Goal: Find specific page/section: Find specific page/section

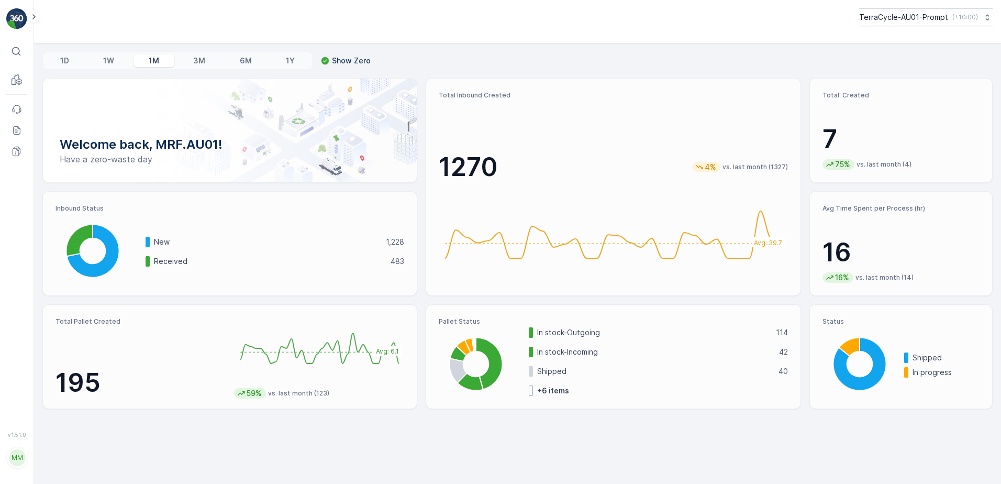
click at [105, 58] on p "1W" at bounding box center [108, 61] width 11 height 10
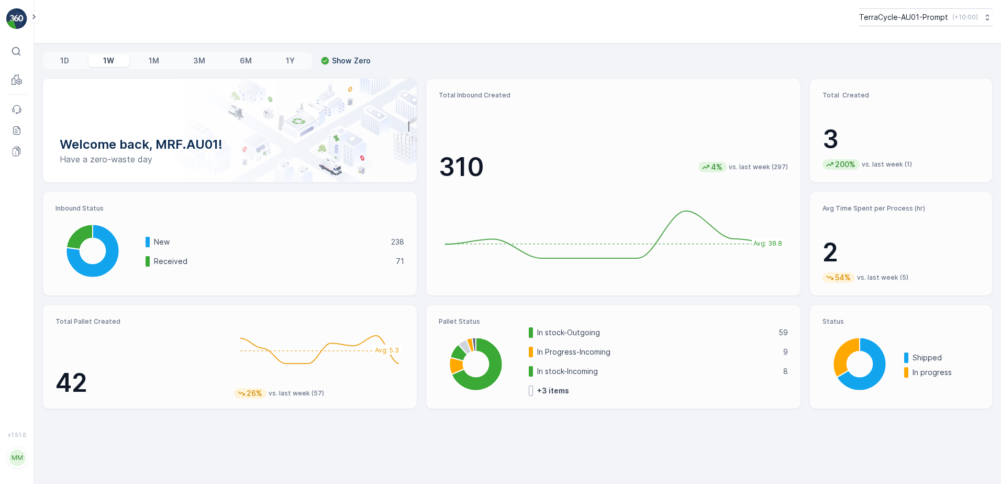
click at [65, 67] on div "1D" at bounding box center [64, 60] width 39 height 13
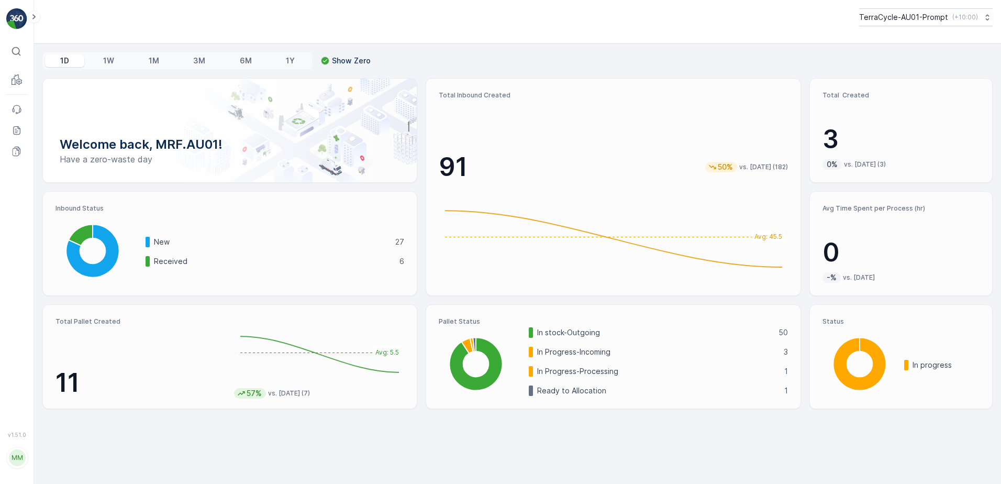
click at [109, 61] on p "1W" at bounding box center [108, 61] width 11 height 10
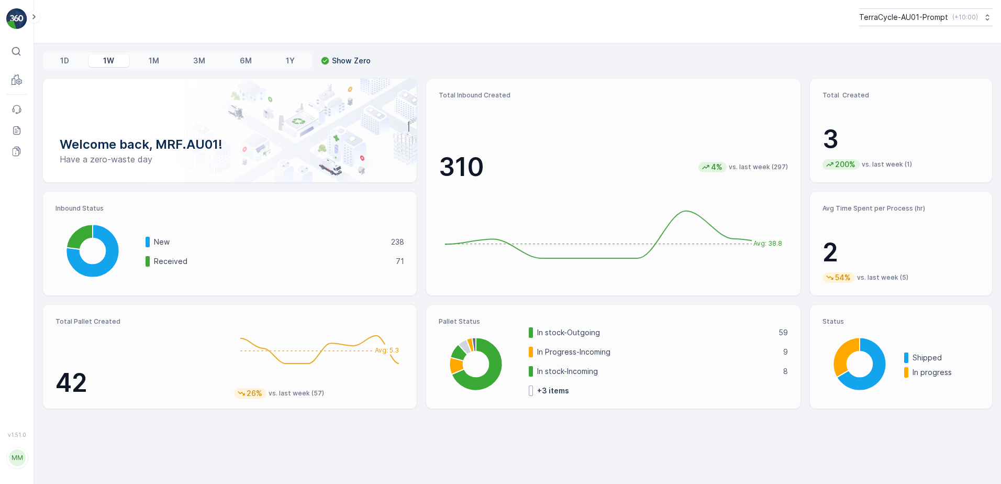
click at [153, 61] on p "1M" at bounding box center [154, 61] width 10 height 10
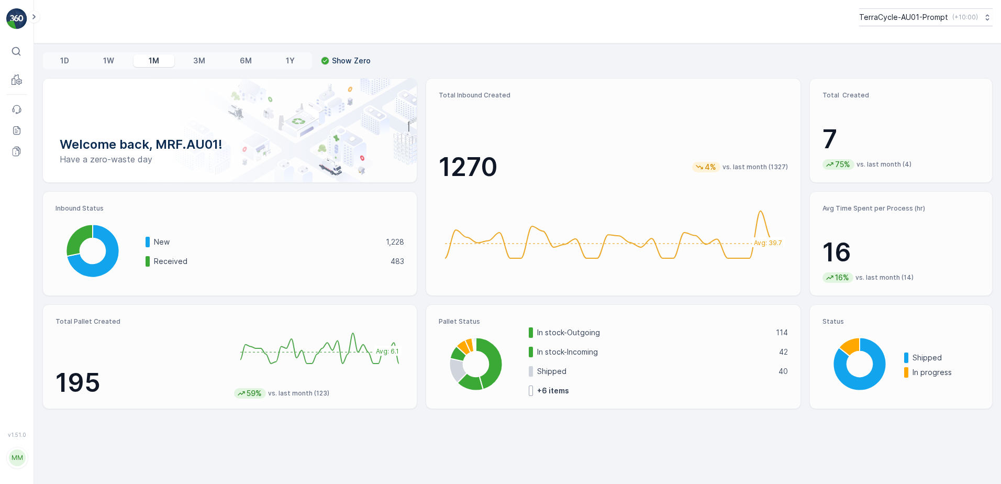
click at [199, 63] on p "3M" at bounding box center [199, 61] width 12 height 10
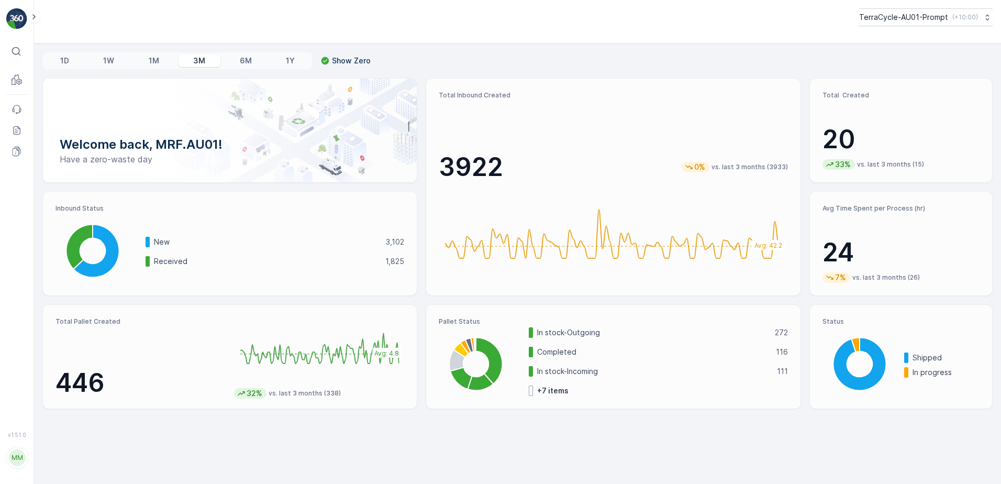
click at [246, 61] on p "6M" at bounding box center [246, 61] width 12 height 10
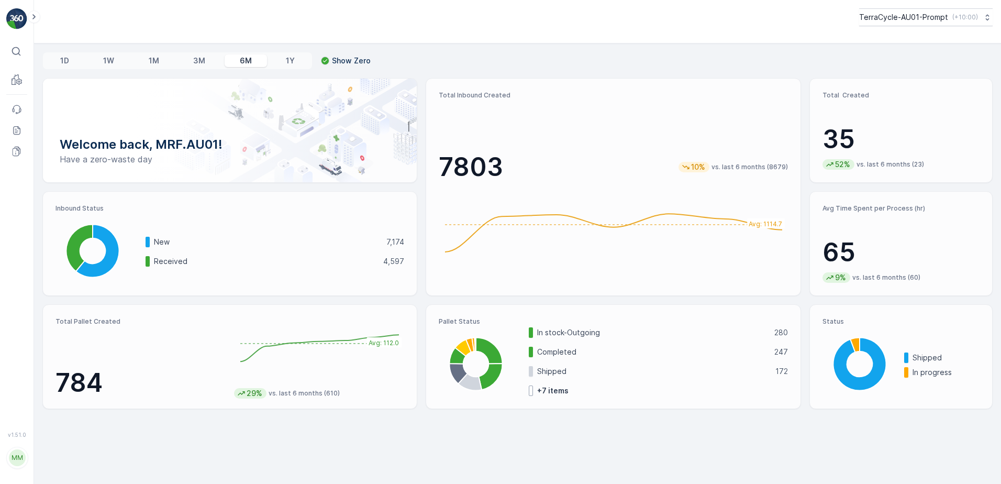
click at [288, 63] on p "1Y" at bounding box center [290, 61] width 9 height 10
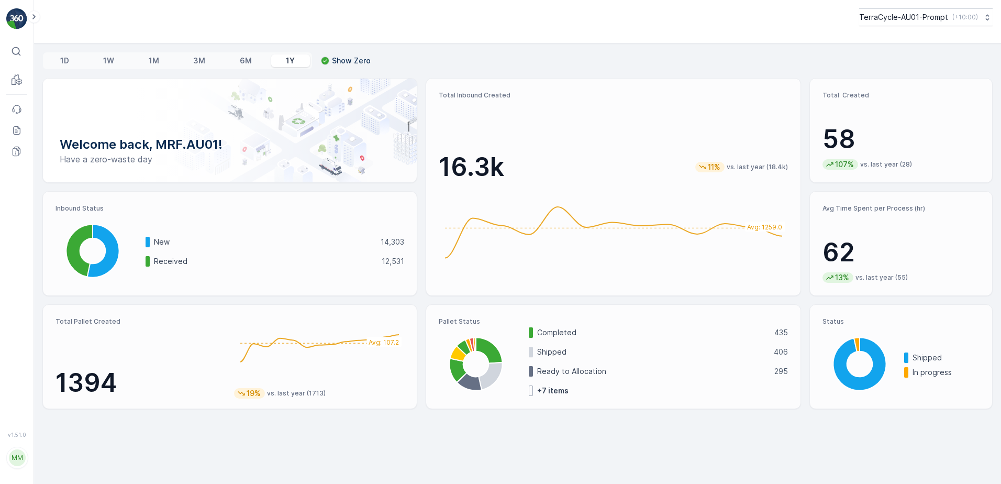
drag, startPoint x: 62, startPoint y: 62, endPoint x: 64, endPoint y: 77, distance: 14.9
click at [62, 62] on p "1D" at bounding box center [64, 61] width 9 height 10
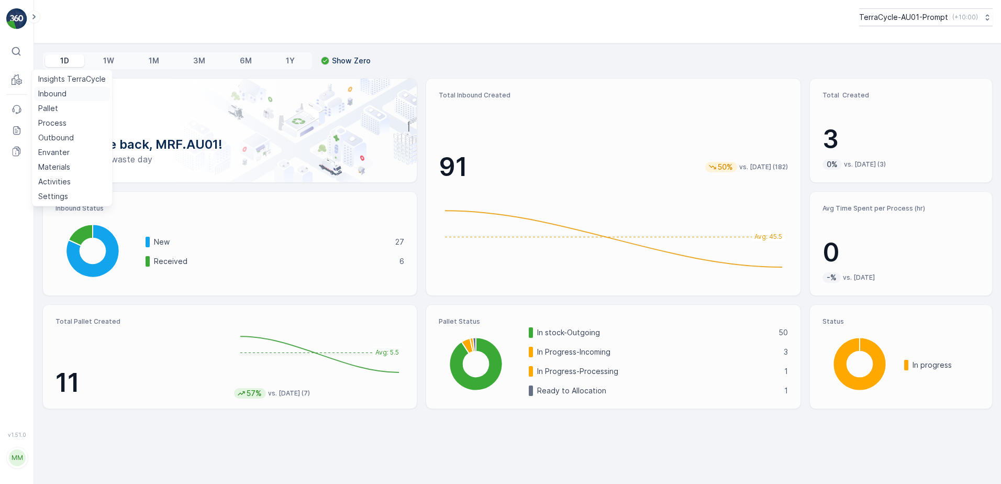
click at [56, 94] on p "Inbound" at bounding box center [52, 94] width 28 height 10
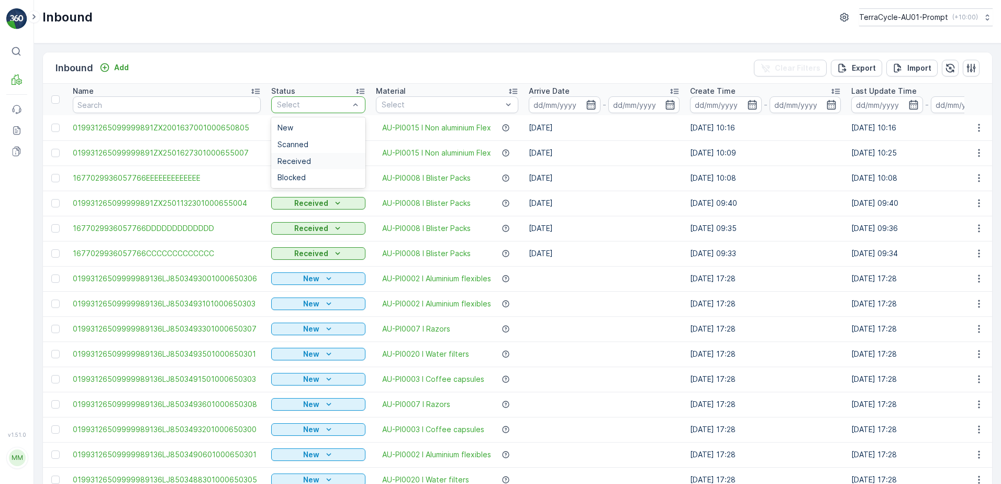
click at [300, 158] on span "Received" at bounding box center [295, 161] width 34 height 8
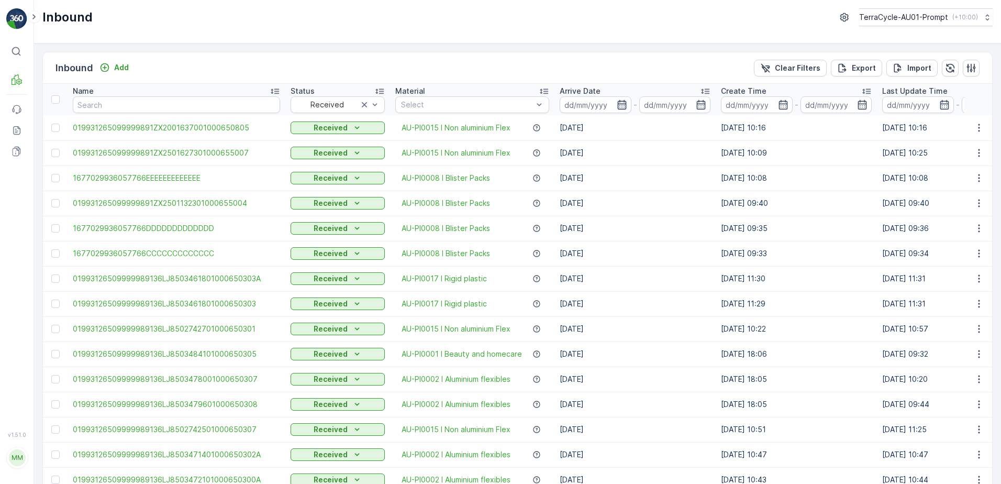
click at [617, 104] on icon "button" at bounding box center [621, 104] width 9 height 9
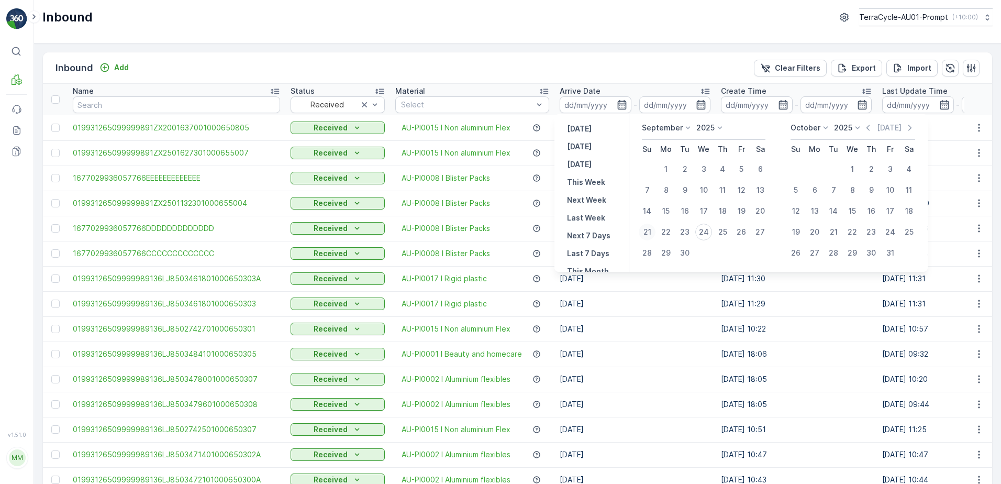
click at [646, 232] on div "21" at bounding box center [647, 232] width 17 height 17
type input "[DATE]"
click at [617, 103] on icon "button" at bounding box center [622, 105] width 10 height 10
type input "[DATE]"
click at [713, 231] on button "24" at bounding box center [703, 232] width 19 height 19
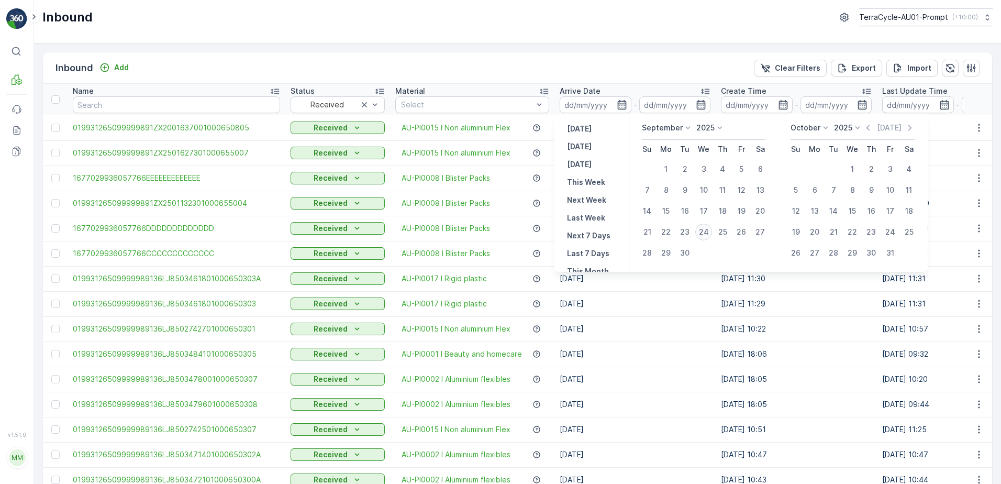
type input "[DATE]"
click at [617, 104] on icon "button" at bounding box center [621, 104] width 9 height 9
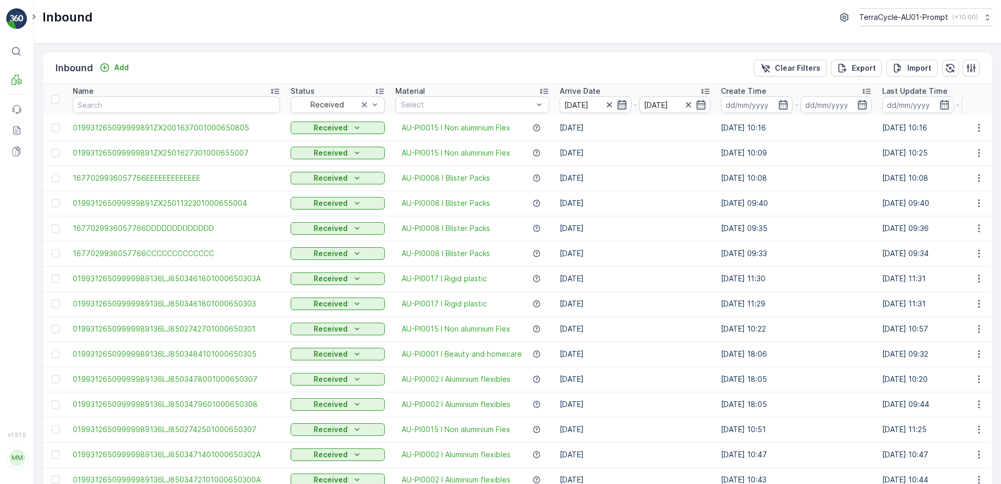
type input "[DATE]"
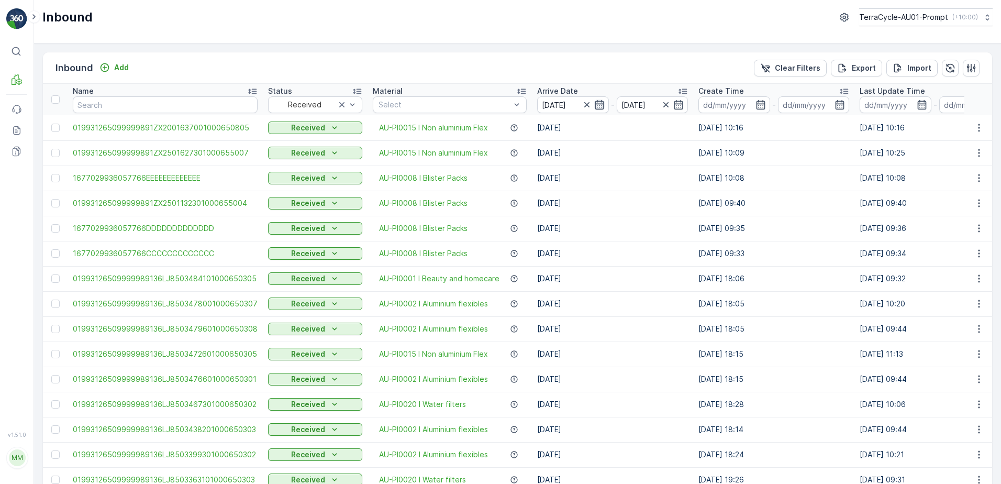
click at [598, 102] on icon "button" at bounding box center [599, 104] width 9 height 9
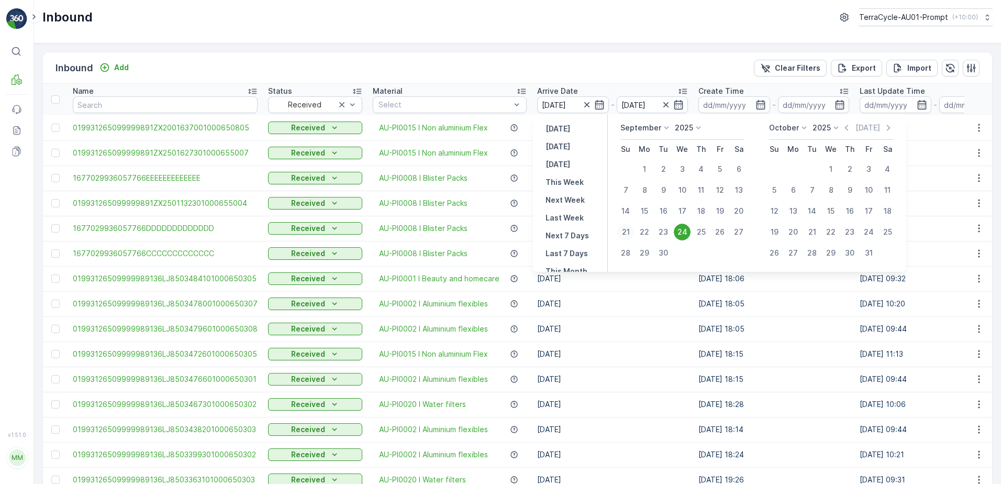
click at [627, 233] on div "21" at bounding box center [625, 232] width 17 height 17
type input "[DATE]"
click at [678, 228] on div "24" at bounding box center [682, 232] width 17 height 17
type input "[DATE]"
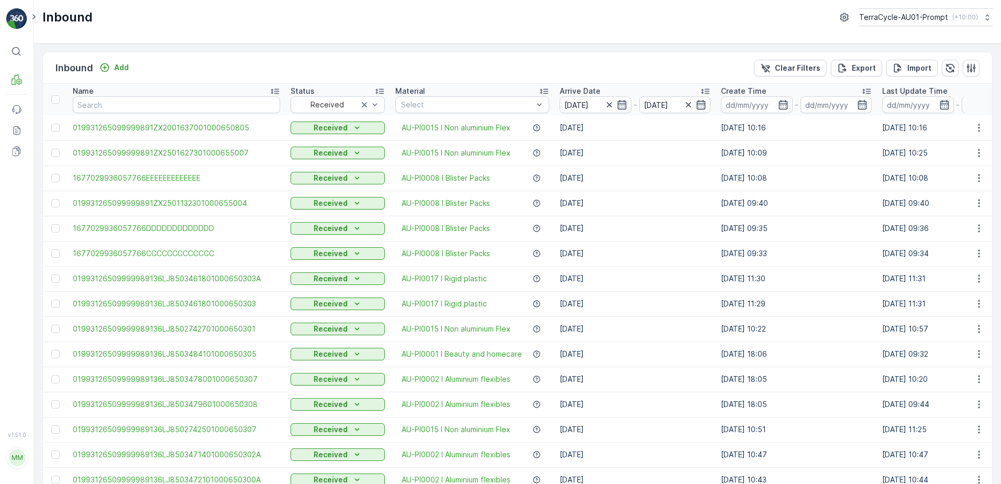
drag, startPoint x: 798, startPoint y: 71, endPoint x: 940, endPoint y: 1, distance: 158.3
click at [798, 71] on p "Clear Filters" at bounding box center [798, 68] width 46 height 10
